Goal: Answer question/provide support: Share knowledge or assist other users

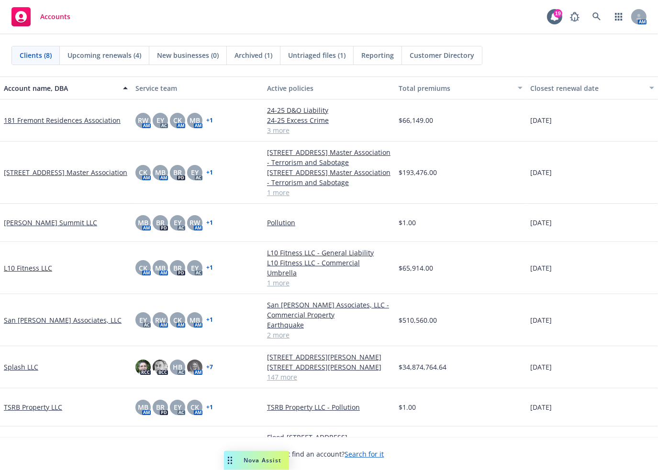
click at [266, 461] on span "Nova Assist" at bounding box center [262, 460] width 38 height 8
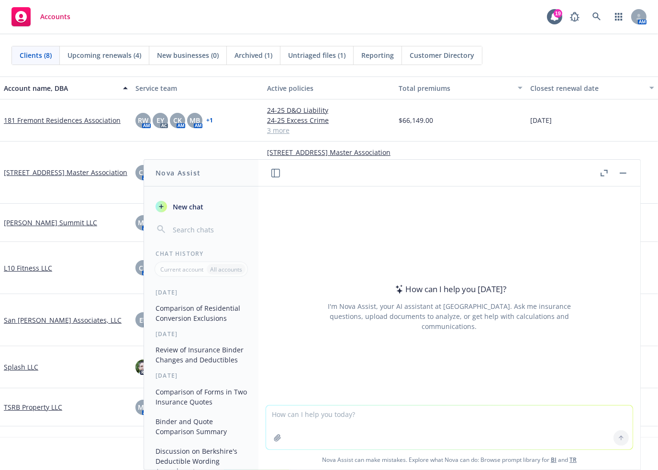
click at [601, 172] on icon "button" at bounding box center [603, 173] width 7 height 7
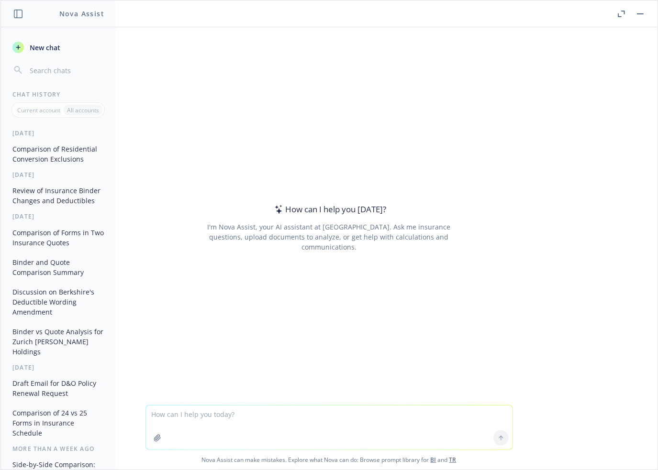
click at [76, 149] on button "Comparison of Residential Conversion Exclusions" at bounding box center [58, 154] width 99 height 26
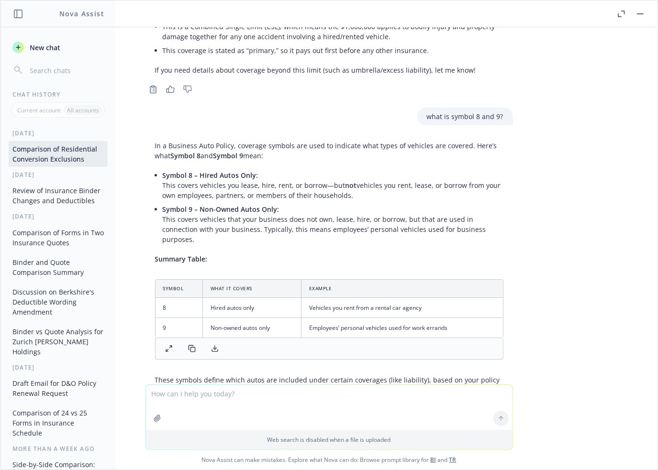
scroll to position [2391, 0]
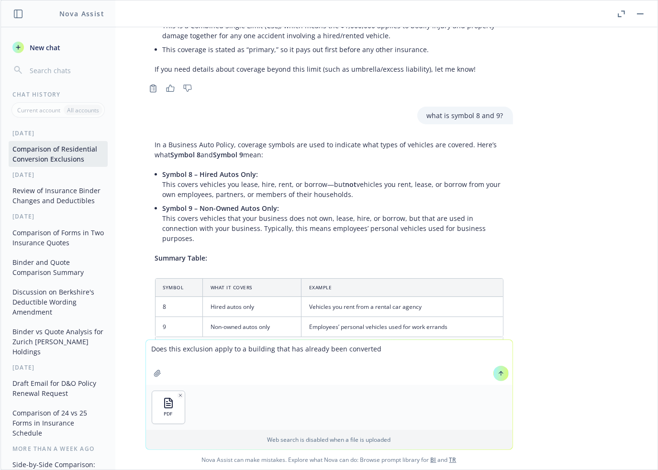
type textarea "Does this exclusion apply to a building that has already been converted?"
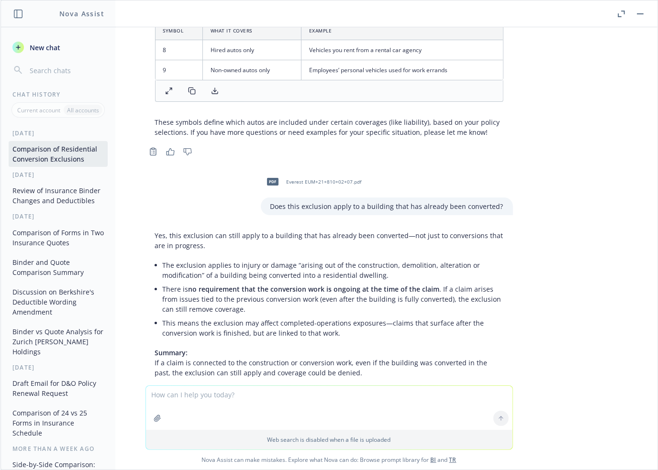
scroll to position [2648, 0]
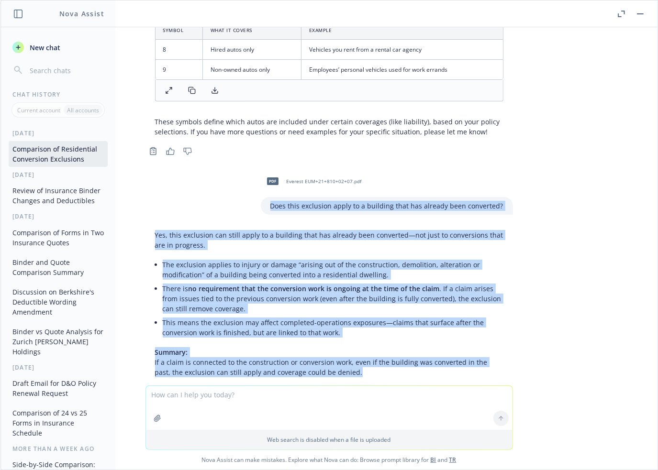
drag, startPoint x: 343, startPoint y: 320, endPoint x: 222, endPoint y: 156, distance: 204.1
click at [222, 156] on div "pdf Everest EUM+21+810+02+07.pdf pdf Nationwide Habitat form.pdf Compare these …" at bounding box center [328, 206] width 657 height 358
copy div "Does this exclusion apply to a building that has already been converted? Yes, t…"
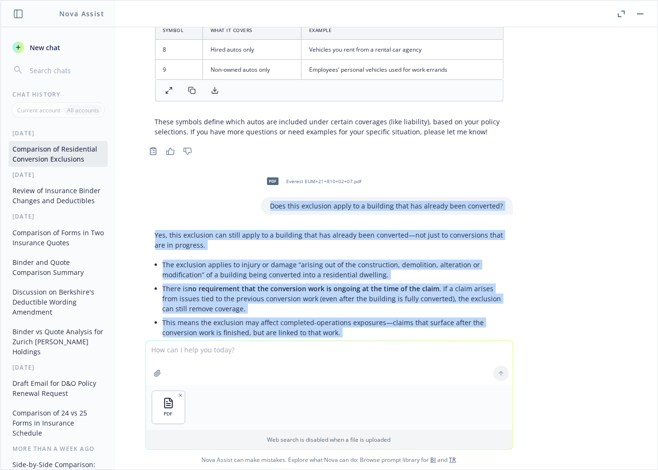
drag, startPoint x: 210, startPoint y: 358, endPoint x: 220, endPoint y: 355, distance: 10.6
click at [210, 358] on textarea at bounding box center [329, 363] width 366 height 44
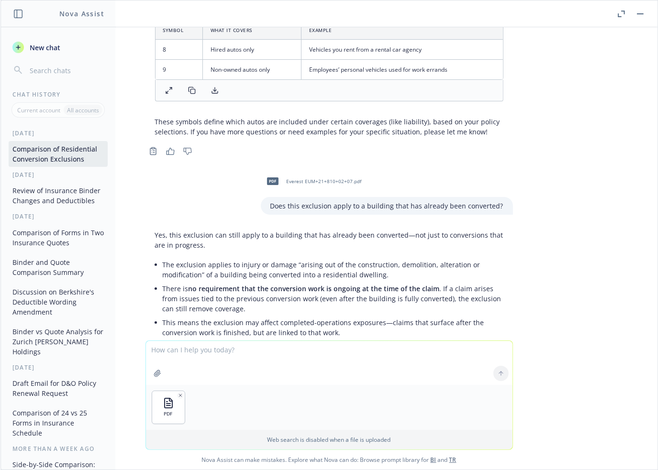
paste textarea "• Please confirm the insured has hold harmless/risk transfer agreements in plac…"
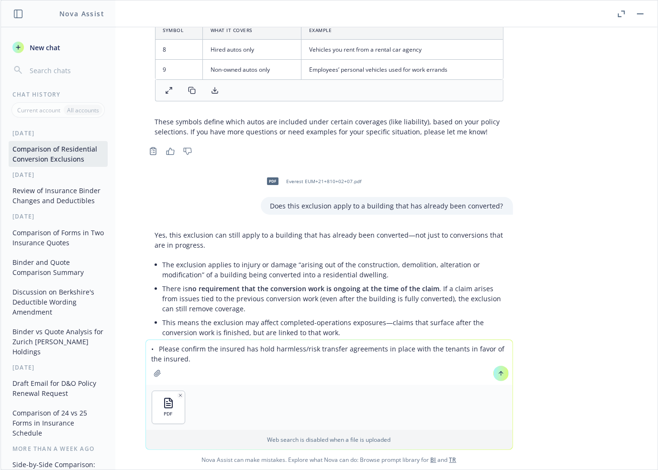
click at [146, 351] on textarea "• Please confirm the insured has hold harmless/risk transfer agreements in plac…" at bounding box center [329, 362] width 366 height 45
type textarea "does this document satisfy this? Please confirm the insured has hold harmless/r…"
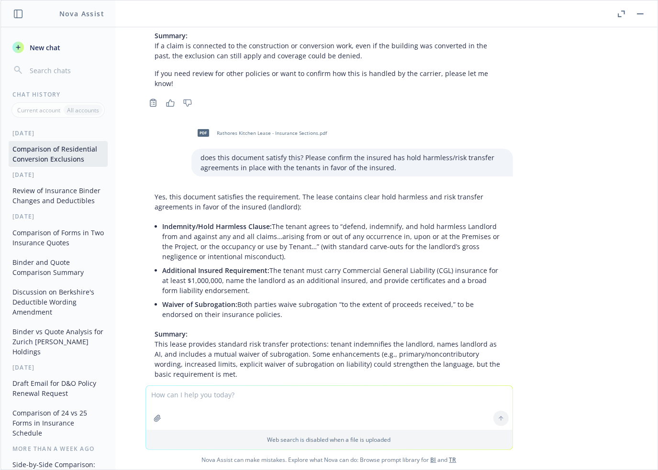
scroll to position [2967, 0]
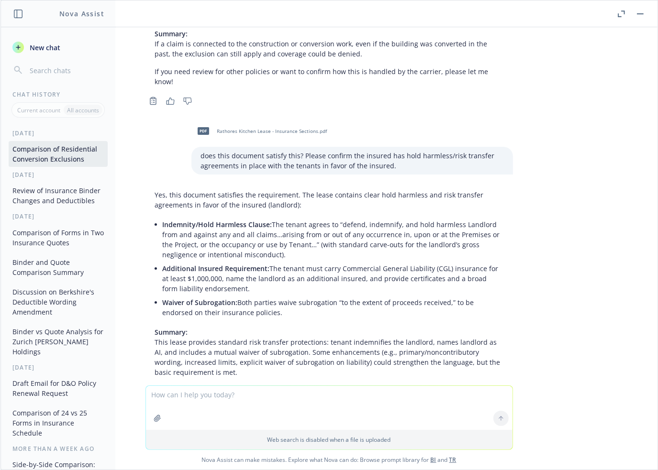
click at [560, 304] on div "pdf Everest EUM+21+810+02+07.pdf pdf Nationwide Habitat form.pdf Compare these …" at bounding box center [328, 206] width 657 height 358
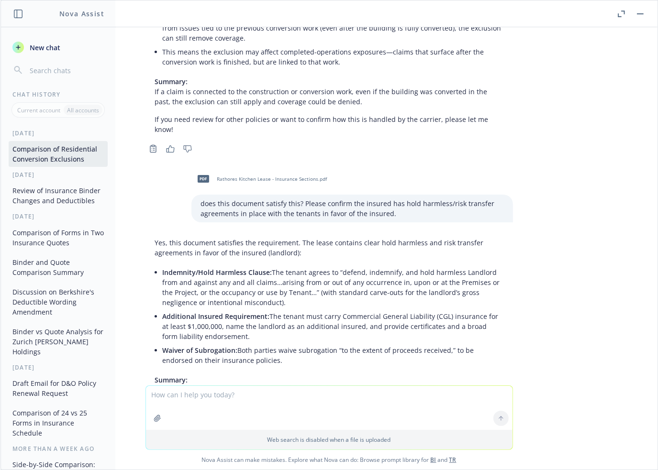
click at [451, 238] on p "Yes, this document satisfies the requirement. The lease contains clear hold har…" at bounding box center [329, 248] width 348 height 20
click at [373, 238] on p "Yes, this document satisfies the requirement. The lease contains clear hold har…" at bounding box center [329, 248] width 348 height 20
click at [344, 238] on p "Yes, this document satisfies the requirement. The lease contains clear hold har…" at bounding box center [329, 248] width 348 height 20
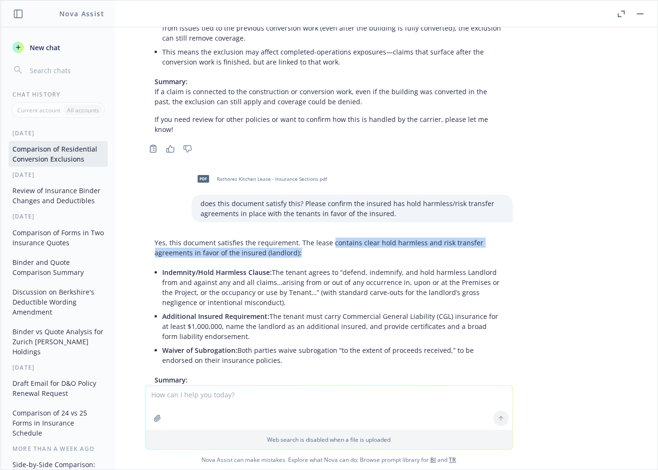
drag, startPoint x: 321, startPoint y: 181, endPoint x: 291, endPoint y: 190, distance: 30.9
click at [291, 238] on p "Yes, this document satisfies the requirement. The lease contains clear hold har…" at bounding box center [329, 248] width 348 height 20
copy p "contains clear hold harmless and risk transfer agreements in favor of the insur…"
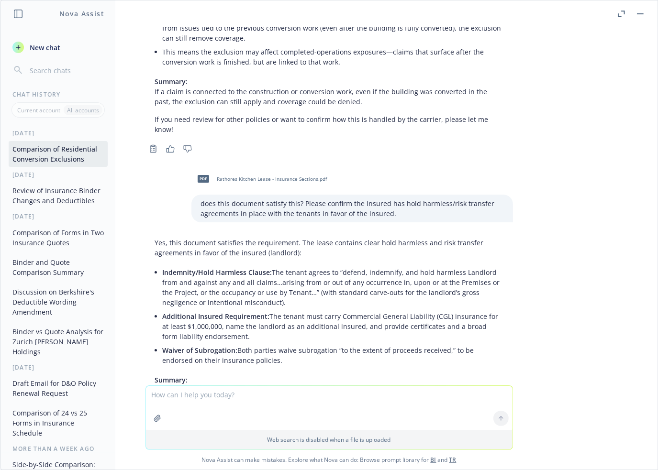
click at [549, 243] on div "pdf Everest EUM+21+810+02+07.pdf pdf Nationwide Habitat form.pdf Compare these …" at bounding box center [328, 206] width 657 height 358
click at [281, 401] on textarea at bounding box center [329, 408] width 366 height 44
click at [240, 398] on textarea at bounding box center [329, 408] width 366 height 44
type textarea "where is this in the lease?"
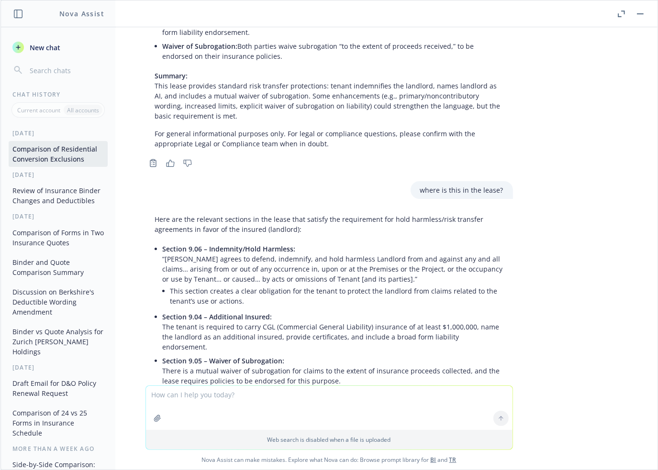
scroll to position [3224, 0]
